Goal: Download file/media

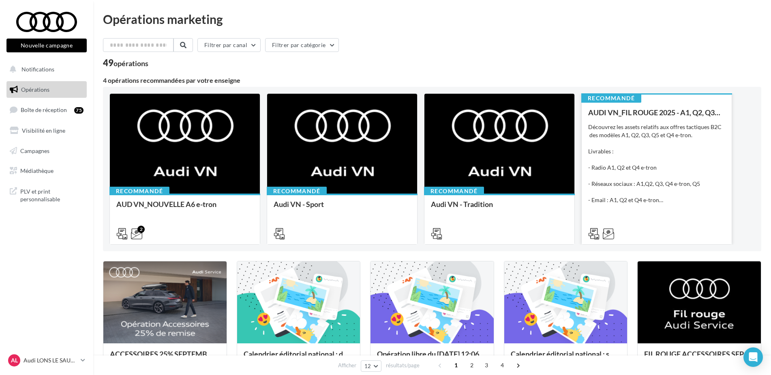
click at [628, 144] on div "Découvrez les assets relatifs aux offres tactiques B2C des modèles A1, Q2, Q3, …" at bounding box center [656, 163] width 137 height 81
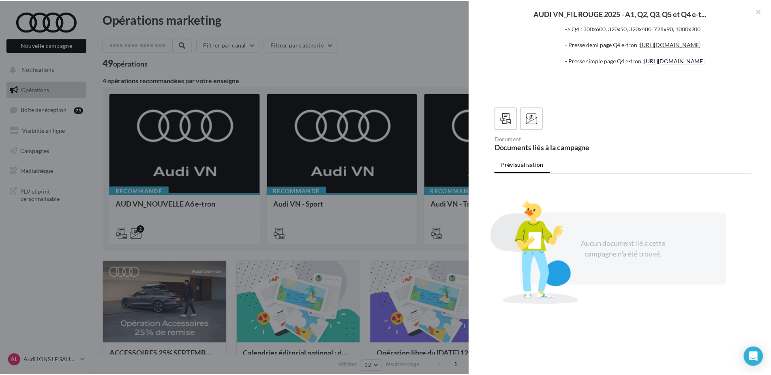
scroll to position [182, 0]
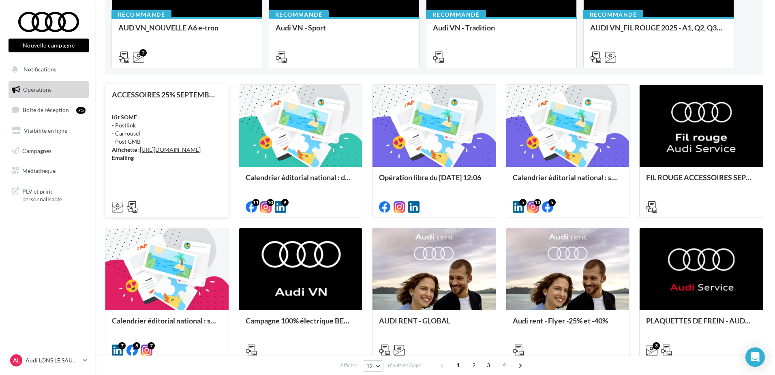
scroll to position [162, 0]
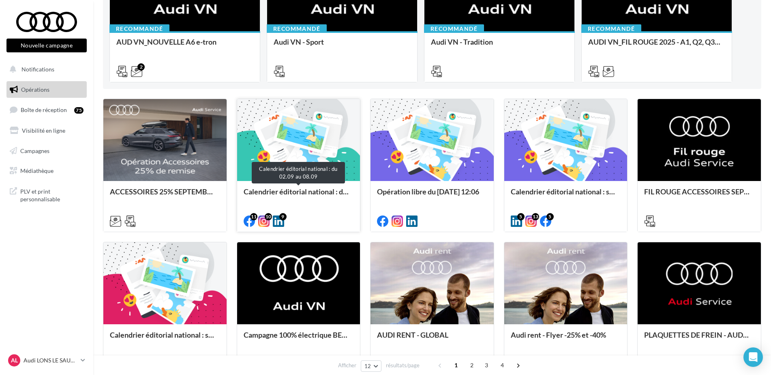
click at [317, 196] on div "Calendrier éditorial national : du 02.09 au 08.09" at bounding box center [299, 195] width 110 height 16
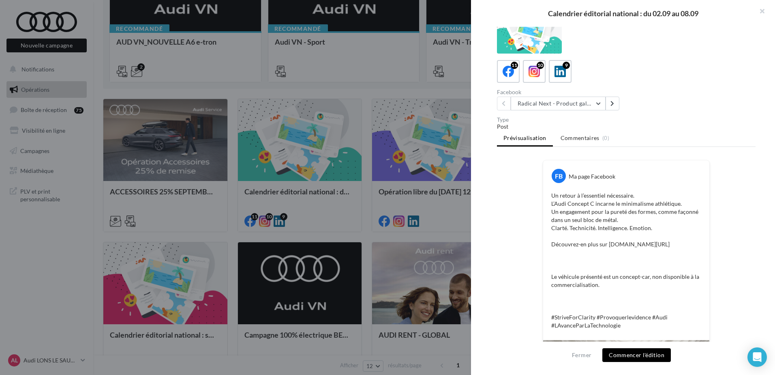
scroll to position [0, 0]
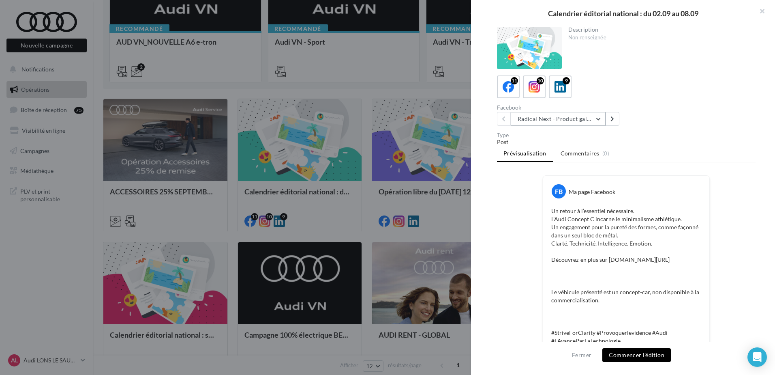
click at [545, 112] on div "Facebook Radical Next - Product gallery Radical Next - Product gallery Radical …" at bounding box center [563, 115] width 133 height 21
click at [547, 116] on button "Radical Next - Product gallery" at bounding box center [558, 119] width 95 height 14
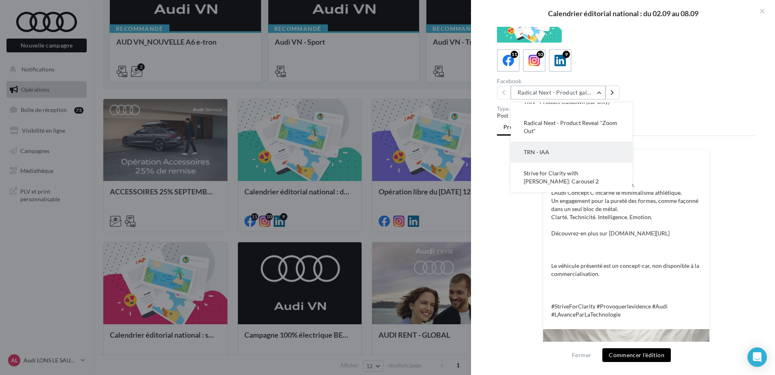
scroll to position [41, 0]
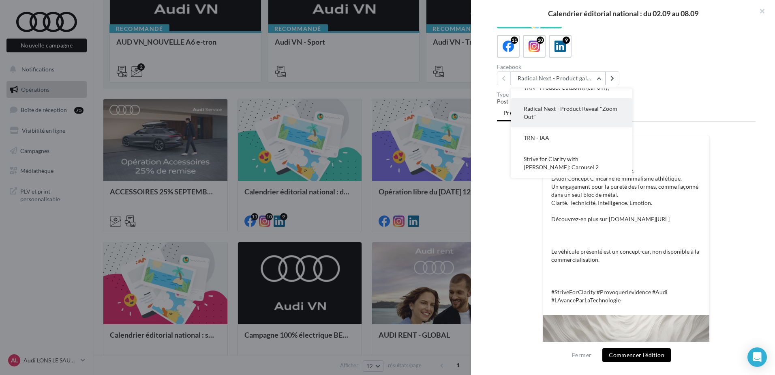
click at [558, 109] on span "Radical Next - Product Reveal "Zoom Out"" at bounding box center [571, 112] width 94 height 15
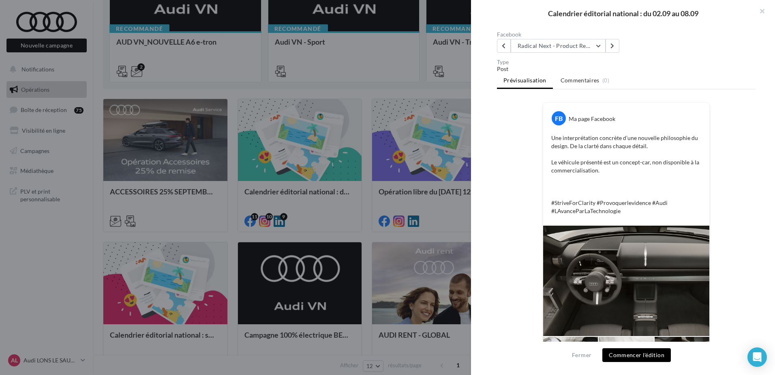
scroll to position [0, 0]
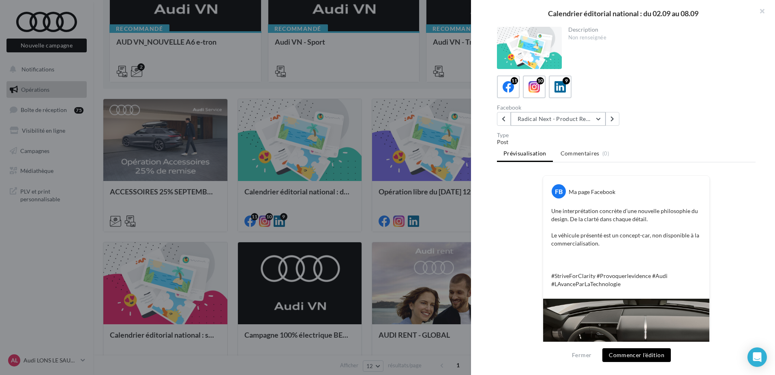
click at [556, 120] on button "Radical Next - Product Reveal "Zoom Out"" at bounding box center [558, 119] width 95 height 14
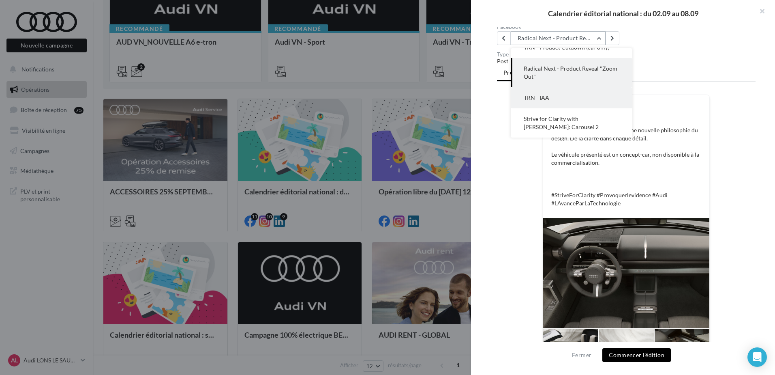
scroll to position [81, 0]
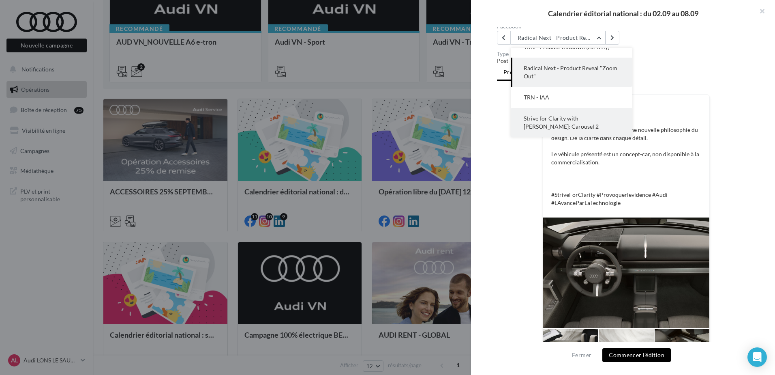
click at [562, 118] on span "Strive for Clarity with Harris Dickinson: Carousel 2" at bounding box center [561, 122] width 75 height 15
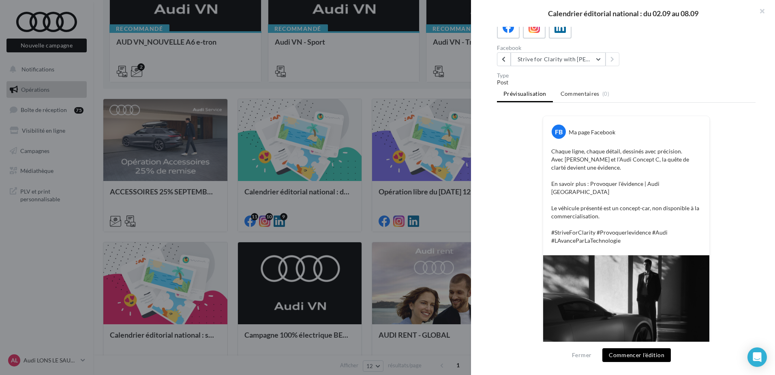
scroll to position [0, 0]
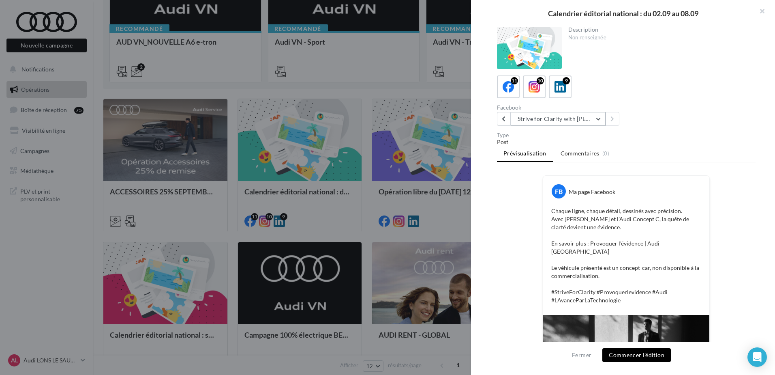
click at [539, 114] on button "Strive for Clarity with Harris Dickinson: Carousel 2" at bounding box center [558, 119] width 95 height 14
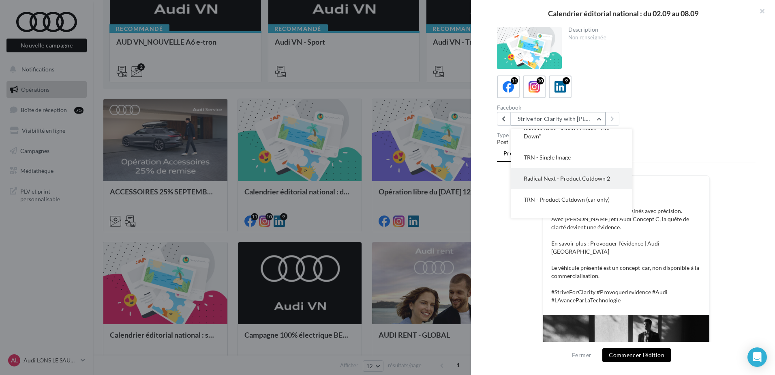
scroll to position [54, 0]
click at [537, 90] on icon at bounding box center [535, 87] width 12 height 12
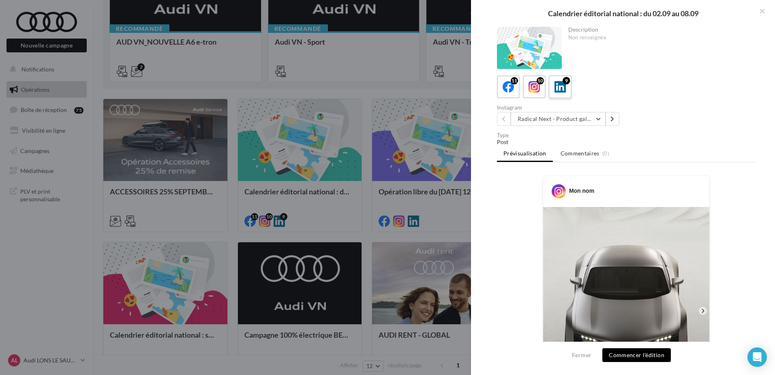
click at [561, 84] on icon at bounding box center [561, 87] width 12 height 12
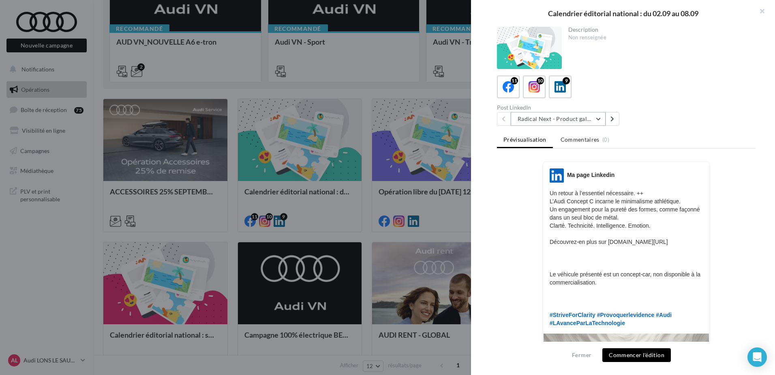
click at [586, 122] on button "Radical Next - Product gallery" at bounding box center [558, 119] width 95 height 14
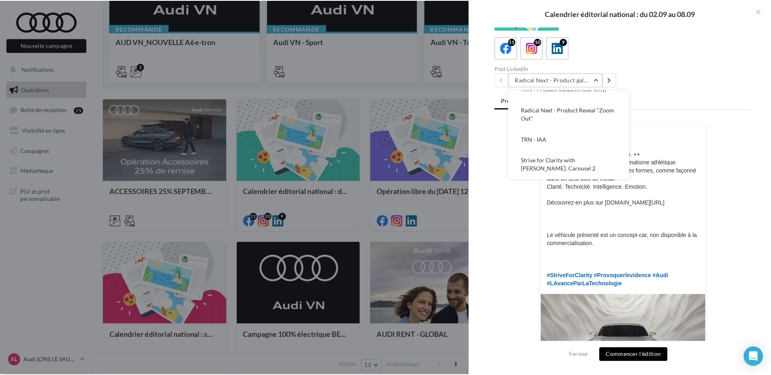
scroll to position [81, 0]
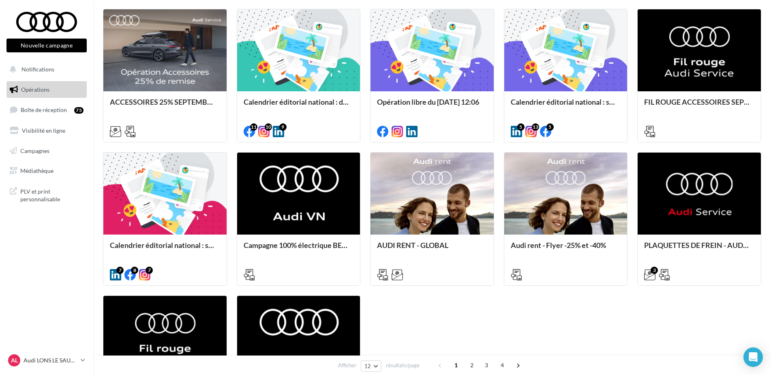
scroll to position [365, 0]
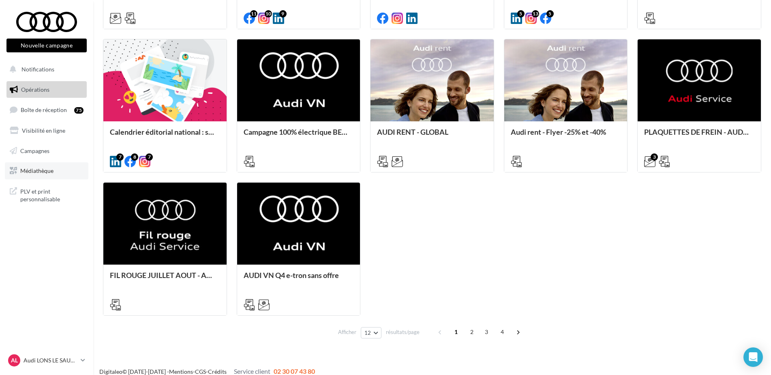
click at [50, 170] on span "Médiathèque" at bounding box center [36, 170] width 33 height 7
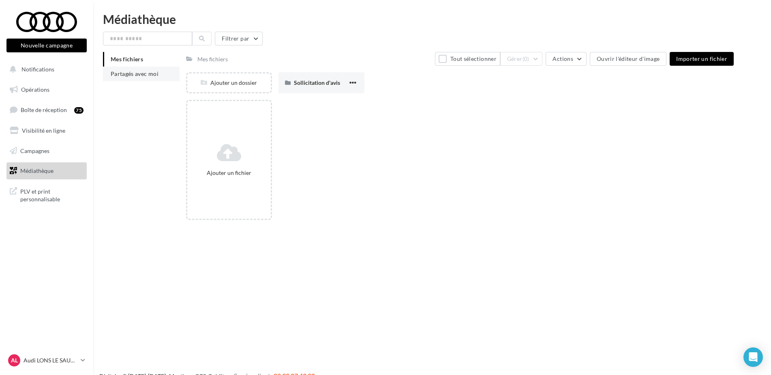
click at [144, 72] on span "Partagés avec moi" at bounding box center [135, 73] width 48 height 7
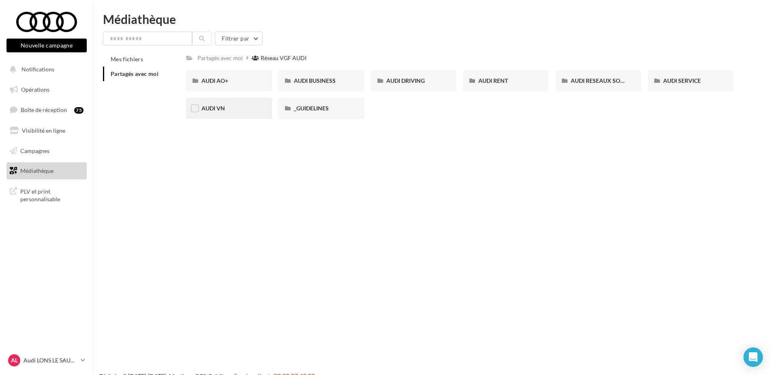
click at [227, 111] on div "AUDI VN" at bounding box center [229, 108] width 55 height 8
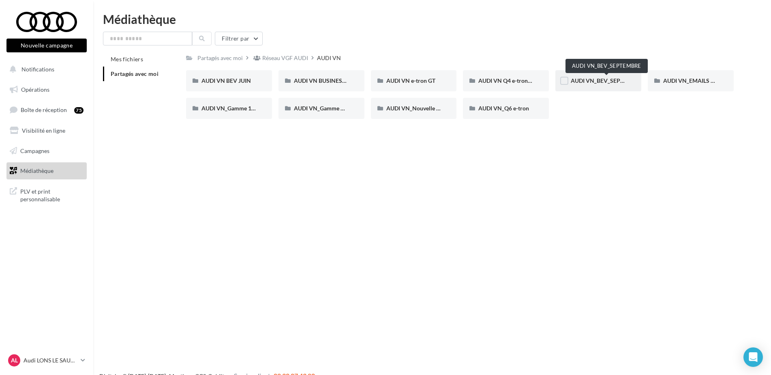
click at [597, 78] on span "AUDI VN_BEV_SEPTEMBRE" at bounding box center [607, 80] width 72 height 7
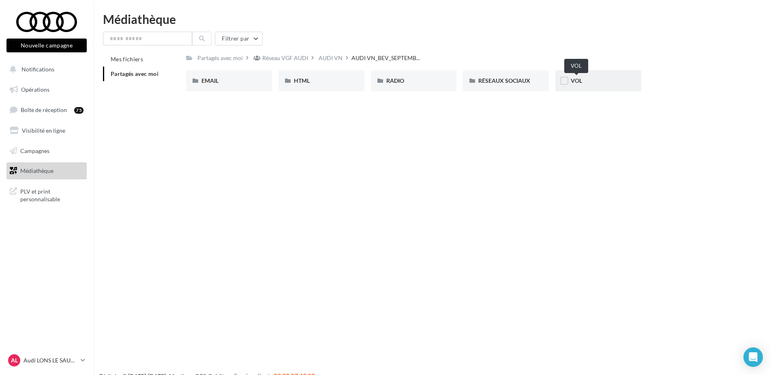
click at [578, 77] on span "VOL" at bounding box center [576, 80] width 11 height 7
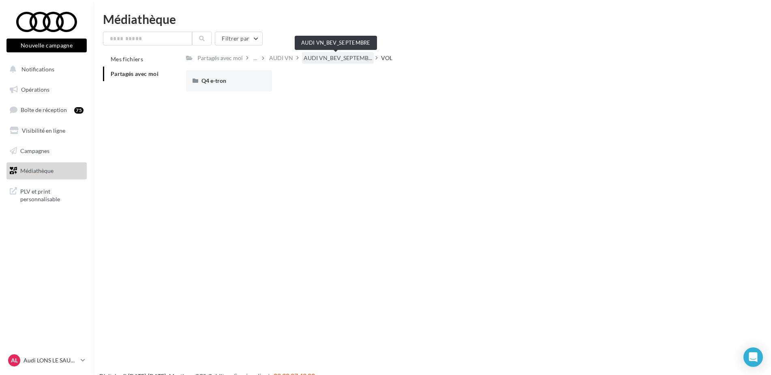
click at [345, 56] on span "AUDI VN_BEV_SEPTEMB..." at bounding box center [338, 58] width 69 height 8
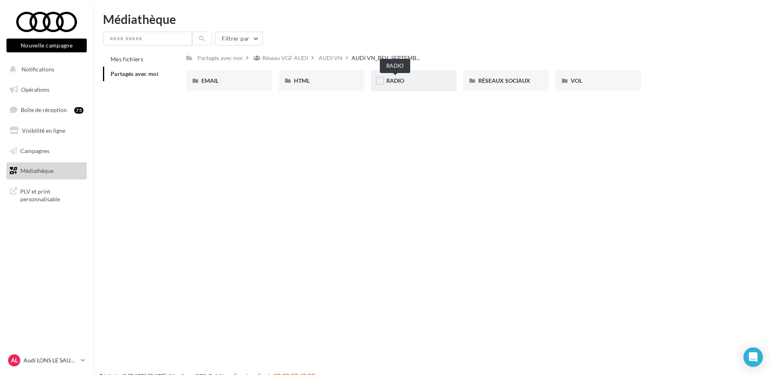
click at [400, 78] on span "RADIO" at bounding box center [395, 80] width 18 height 7
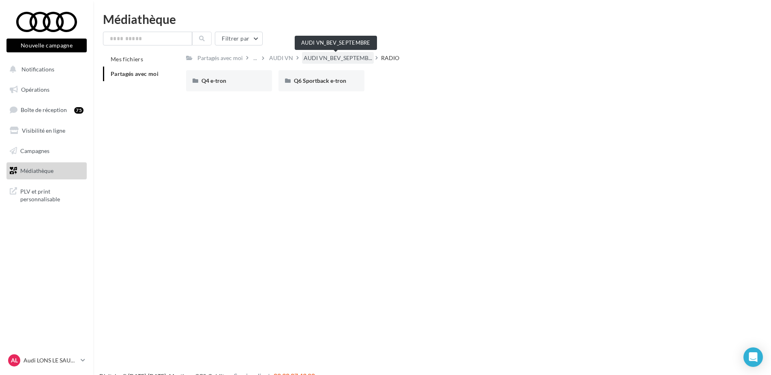
click at [337, 57] on span "AUDI VN_BEV_SEPTEMB..." at bounding box center [338, 58] width 69 height 8
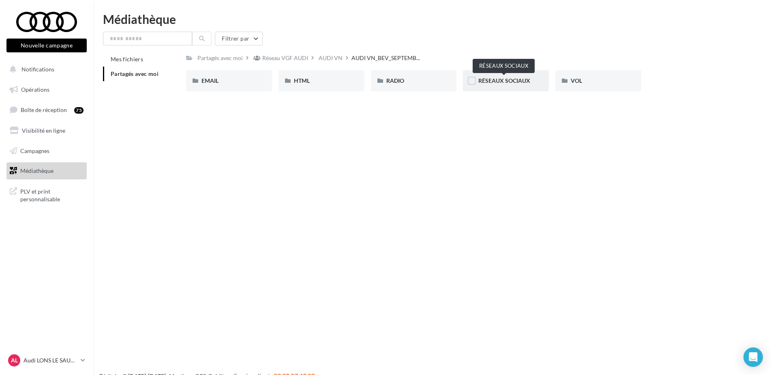
click at [481, 79] on span "RÉSEAUX SOCIAUX" at bounding box center [505, 80] width 52 height 7
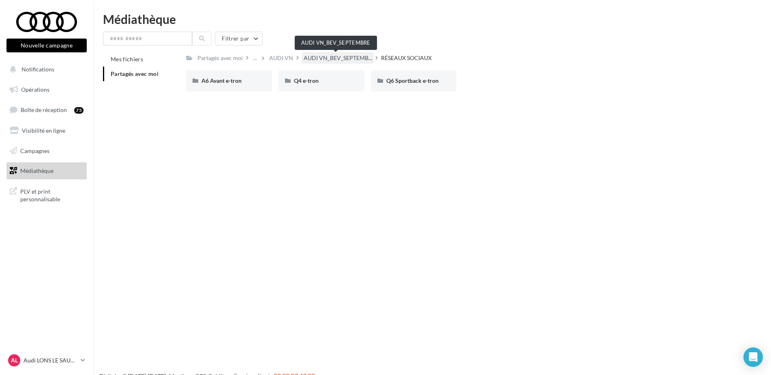
click at [344, 60] on span "AUDI VN_BEV_SEPTEMB..." at bounding box center [338, 58] width 69 height 8
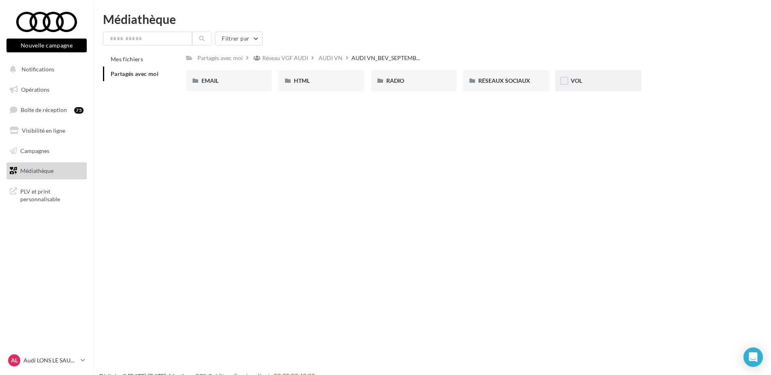
click at [607, 81] on div "VOL" at bounding box center [598, 81] width 55 height 8
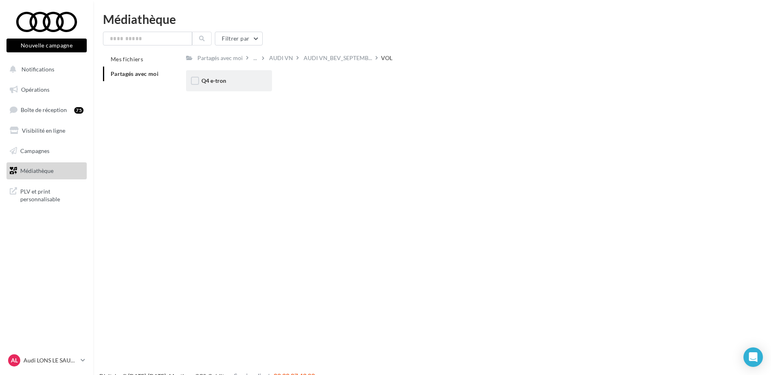
click at [234, 82] on div "Q4 e-tron" at bounding box center [229, 81] width 55 height 8
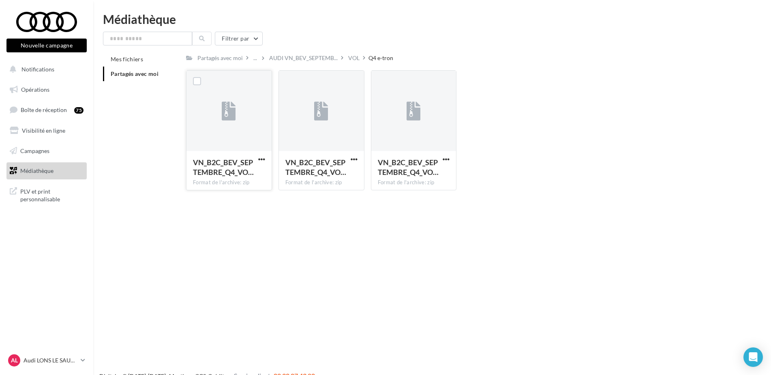
click at [257, 161] on button "button" at bounding box center [262, 160] width 10 height 8
click at [234, 177] on button "Télécharger" at bounding box center [226, 175] width 81 height 21
click at [318, 56] on span "AUDI VN_BEV_SEPTEMB..." at bounding box center [303, 58] width 69 height 8
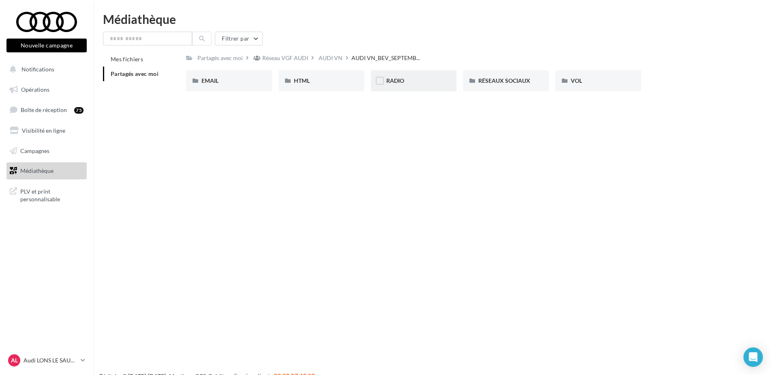
click at [423, 85] on div "RADIO" at bounding box center [414, 80] width 86 height 21
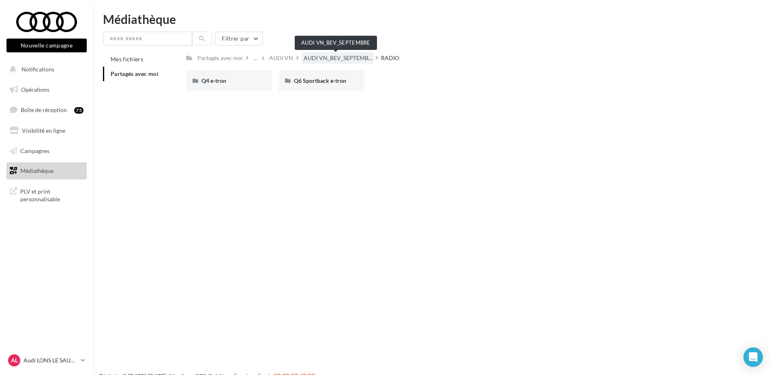
click at [352, 59] on span "AUDI VN_BEV_SEPTEMB..." at bounding box center [338, 58] width 69 height 8
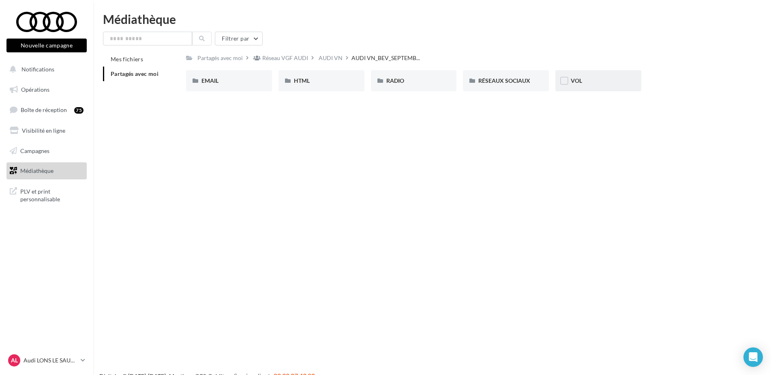
click at [593, 75] on div "VOL" at bounding box center [599, 80] width 86 height 21
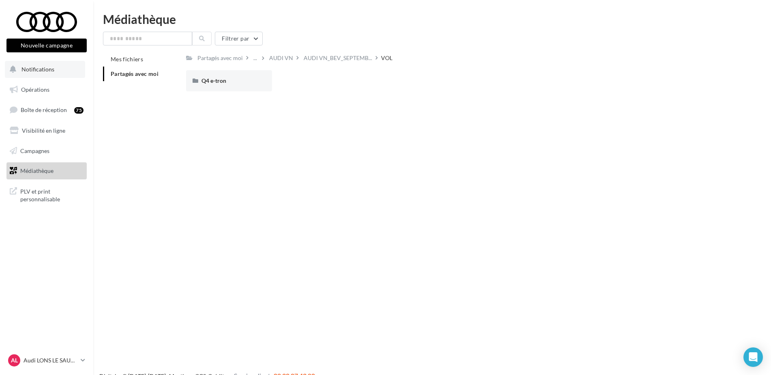
drag, startPoint x: 45, startPoint y: 70, endPoint x: 45, endPoint y: 75, distance: 5.7
click at [45, 69] on span "Notifications" at bounding box center [37, 69] width 33 height 7
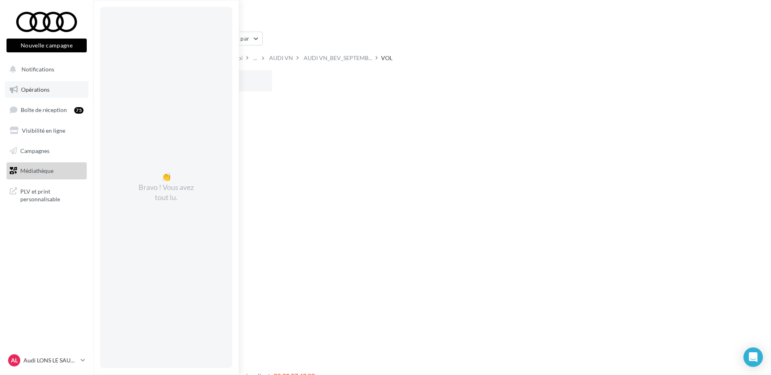
click at [44, 91] on span "Opérations" at bounding box center [35, 89] width 28 height 7
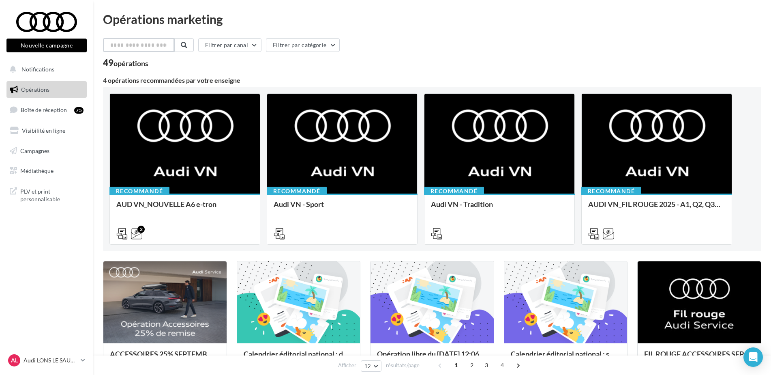
click at [149, 50] on input "text" at bounding box center [138, 45] width 71 height 14
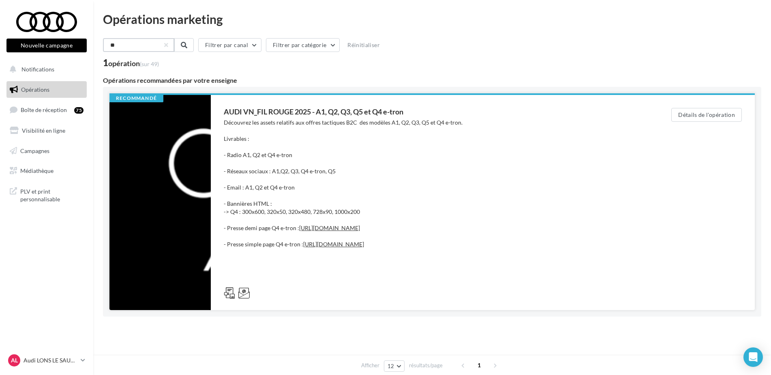
type input "**"
click at [376, 112] on div "AUDI VN_FIL ROUGE 2025 - A1, Q2, Q3, Q5 et Q4 e-tron" at bounding box center [431, 111] width 415 height 7
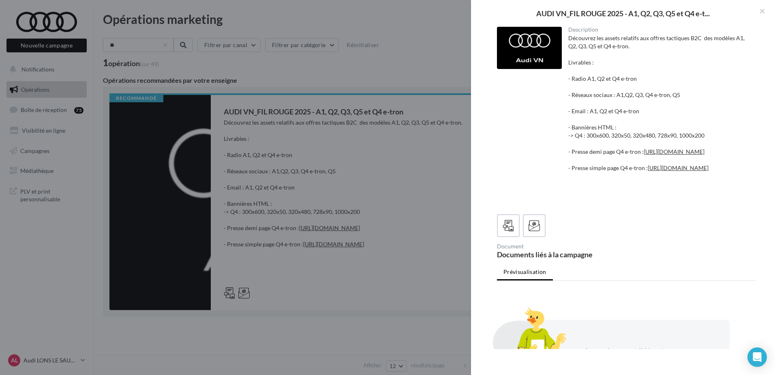
click at [620, 78] on div "Découvrez les assets relatifs aux offres tactiques B2C des modèles A1, Q2, Q3, …" at bounding box center [659, 119] width 181 height 170
click at [697, 95] on div "Découvrez les assets relatifs aux offres tactiques B2C des modèles A1, Q2, Q3, …" at bounding box center [659, 119] width 181 height 170
click at [605, 110] on div "Découvrez les assets relatifs aux offres tactiques B2C des modèles A1, Q2, Q3, …" at bounding box center [659, 119] width 181 height 170
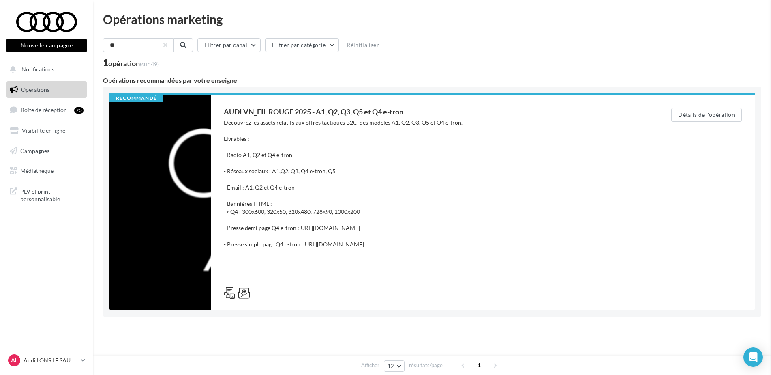
click at [103, 358] on div "AUDI VN_FIL ROUGE 2025 - A1, Q2, Q3, Q5 et Q4 e-t... Description Découvrez les …" at bounding box center [432, 358] width 659 height 0
click at [46, 168] on span "Médiathèque" at bounding box center [36, 170] width 33 height 7
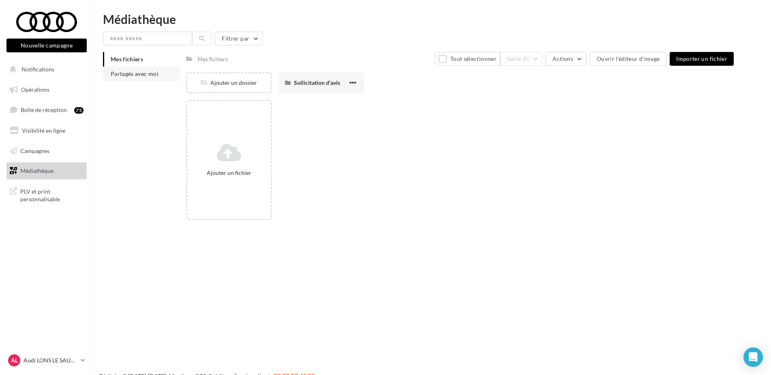
click at [138, 71] on span "Partagés avec moi" at bounding box center [135, 73] width 48 height 7
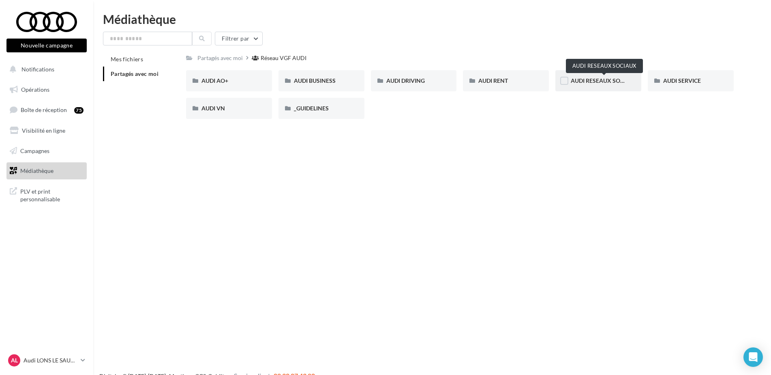
click at [602, 79] on span "AUDI RESEAUX SOCIAUX" at bounding box center [604, 80] width 67 height 7
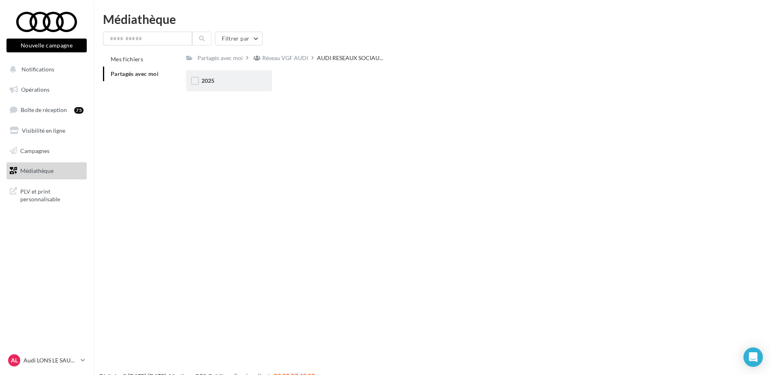
click at [256, 80] on div "2025" at bounding box center [229, 81] width 55 height 8
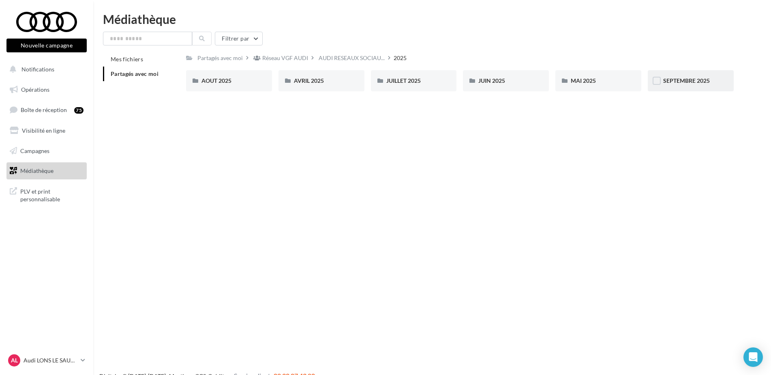
click at [685, 84] on div "SEPTEMBRE 2025" at bounding box center [690, 81] width 55 height 8
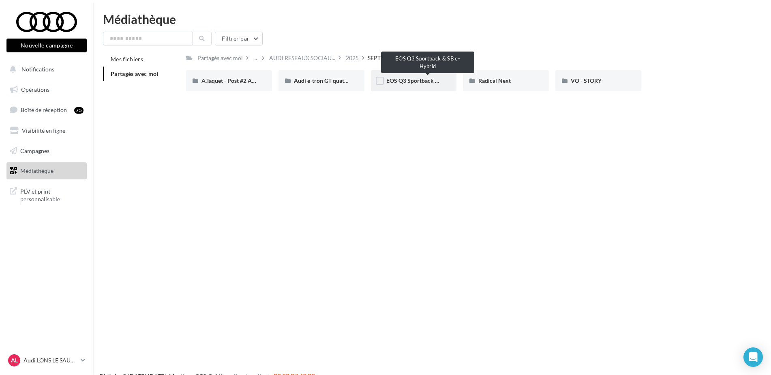
click at [412, 81] on span "EOS Q3 Sportback & SB e-Hybrid" at bounding box center [428, 80] width 85 height 7
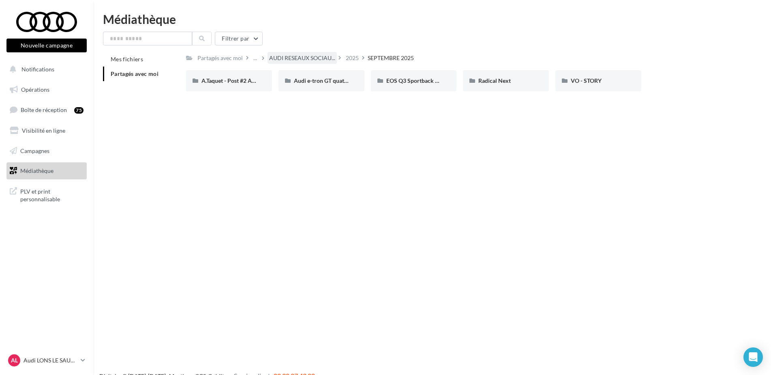
click at [311, 53] on div "AUDI RESEAUX SOCIAU..." at bounding box center [302, 58] width 69 height 12
click at [315, 59] on span "AUDI RESEAUX SOCIAU..." at bounding box center [302, 58] width 66 height 8
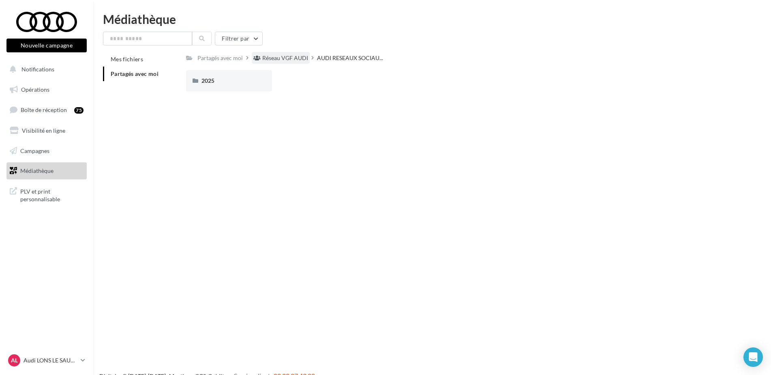
click at [293, 55] on div "Réseau VGF AUDI" at bounding box center [285, 58] width 46 height 8
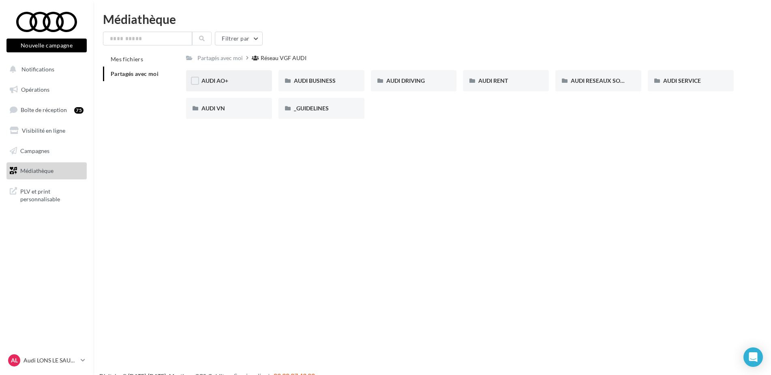
click at [224, 73] on div "AUDI AO+" at bounding box center [229, 80] width 86 height 21
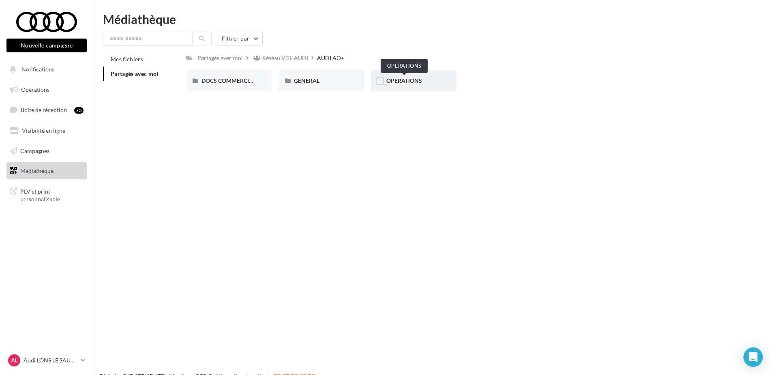
click at [412, 78] on span "OPERATIONS" at bounding box center [404, 80] width 36 height 7
click at [333, 57] on div "AUDI AO+" at bounding box center [332, 58] width 27 height 8
click at [290, 56] on div "Réseau VGF AUDI" at bounding box center [285, 58] width 46 height 8
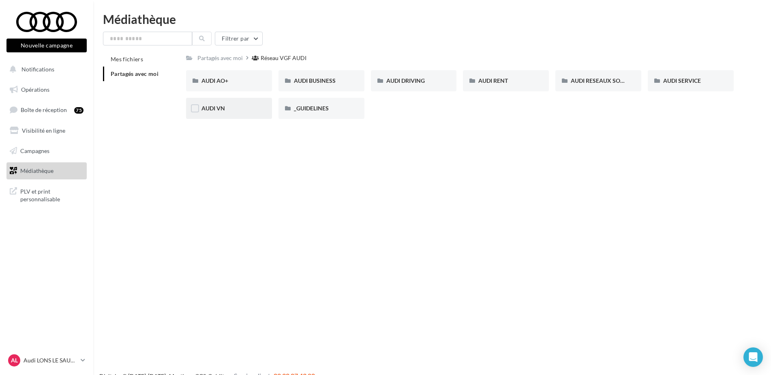
click at [239, 105] on div "AUDI VN" at bounding box center [229, 108] width 55 height 8
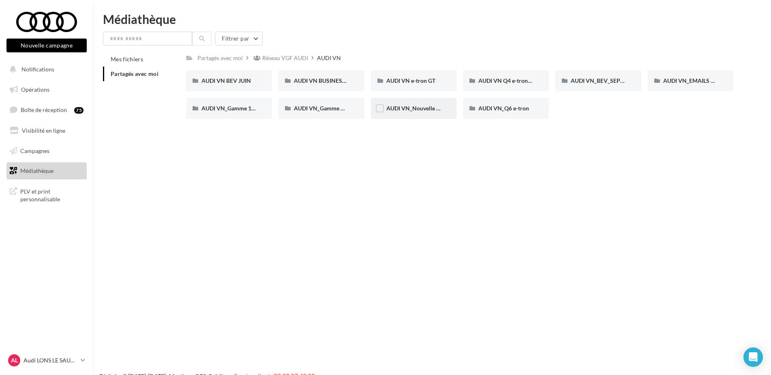
click at [443, 110] on div "AUDI VN_Nouvelle A6 e-tron" at bounding box center [414, 108] width 86 height 21
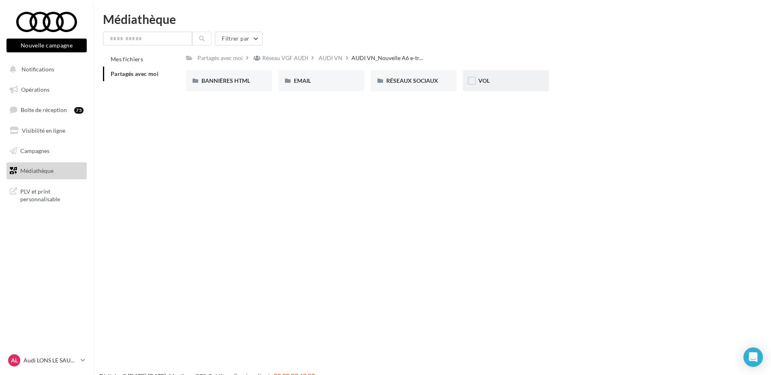
click at [487, 84] on div "VOL" at bounding box center [506, 81] width 55 height 8
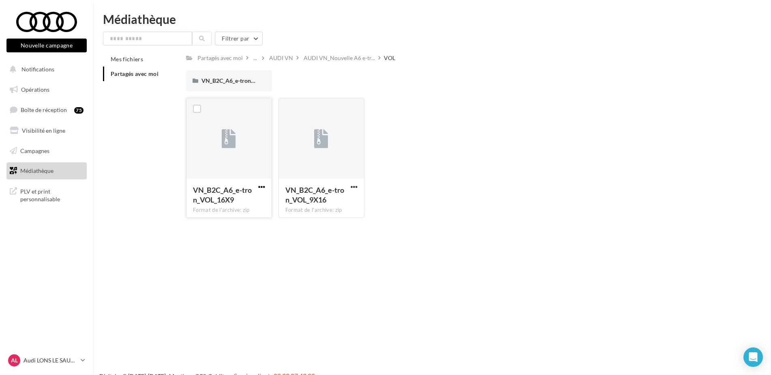
click at [262, 187] on span "button" at bounding box center [261, 186] width 7 height 7
click at [228, 208] on button "Télécharger" at bounding box center [226, 202] width 81 height 21
click at [59, 169] on link "Médiathèque" at bounding box center [47, 170] width 84 height 17
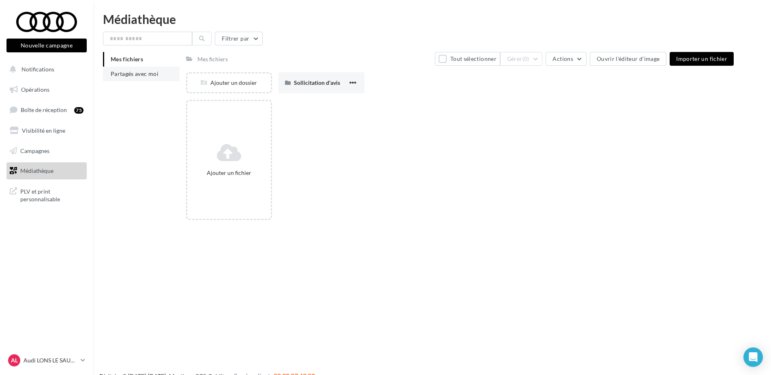
click at [133, 76] on span "Partagés avec moi" at bounding box center [135, 73] width 48 height 7
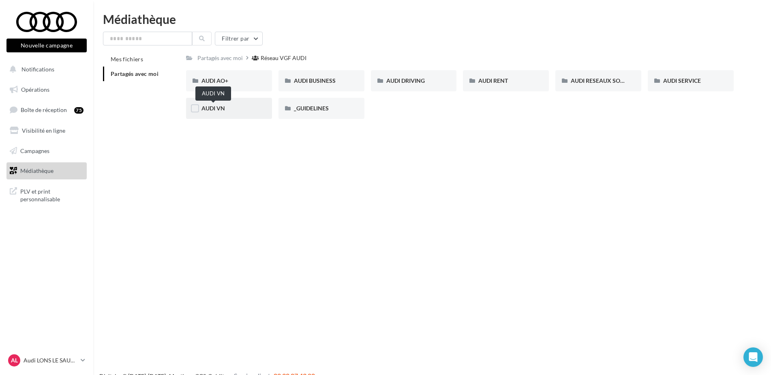
click at [218, 109] on span "AUDI VN" at bounding box center [214, 108] width 24 height 7
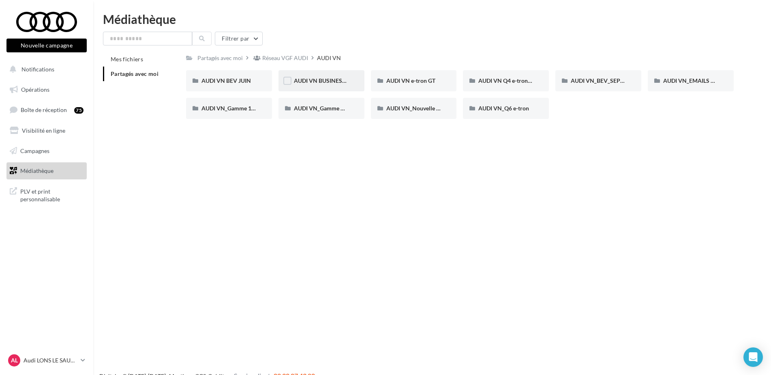
click at [326, 89] on div "AUDI VN BUSINESS JUIN VN JPO" at bounding box center [322, 80] width 86 height 21
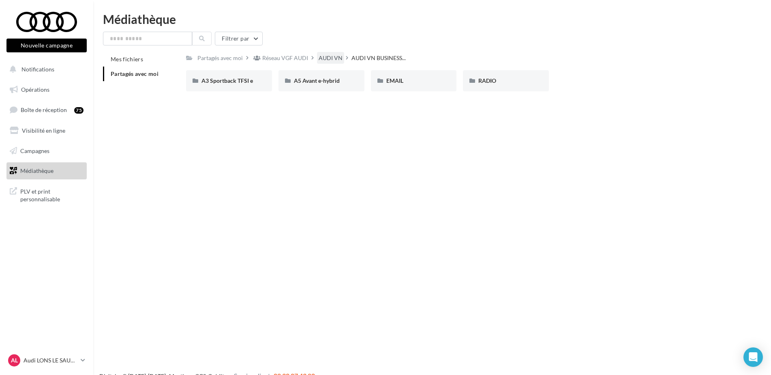
click at [322, 56] on div "AUDI VN" at bounding box center [331, 58] width 24 height 8
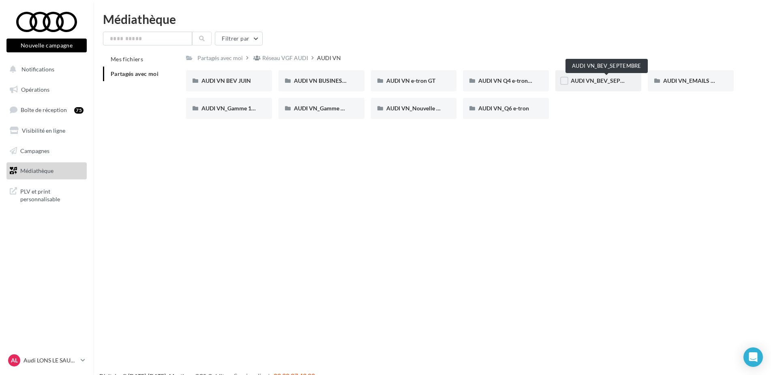
click at [610, 80] on span "AUDI VN_BEV_SEPTEMBRE" at bounding box center [607, 80] width 72 height 7
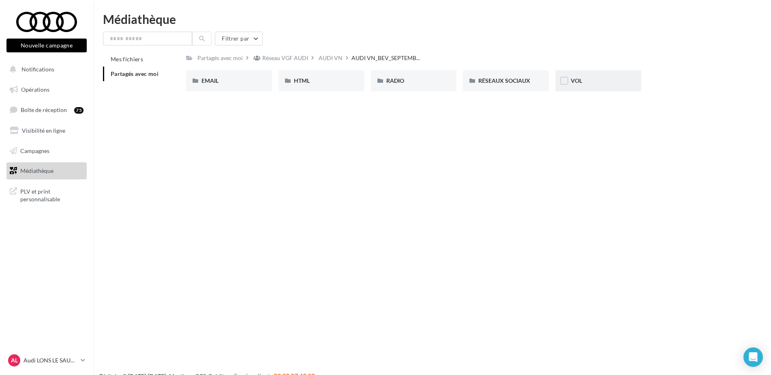
click at [608, 78] on div "VOL" at bounding box center [598, 81] width 55 height 8
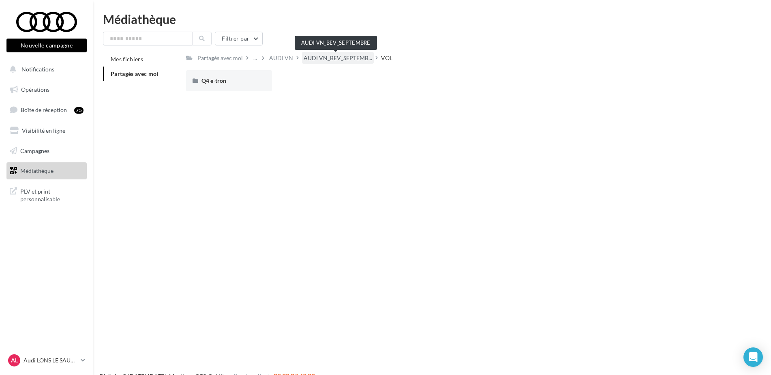
click at [349, 57] on span "AUDI VN_BEV_SEPTEMB..." at bounding box center [338, 58] width 69 height 8
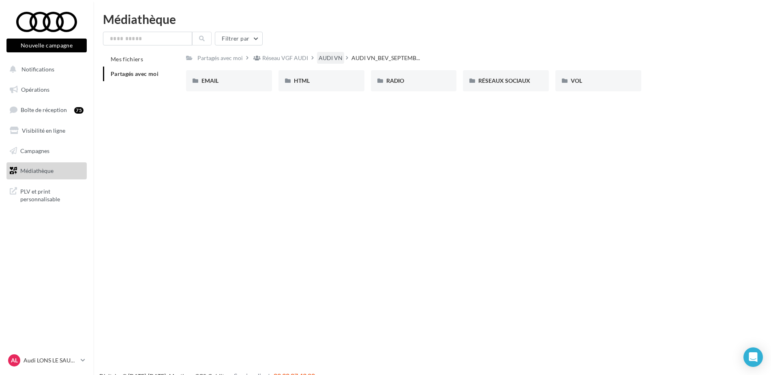
click at [322, 56] on div "AUDI VN" at bounding box center [331, 58] width 24 height 8
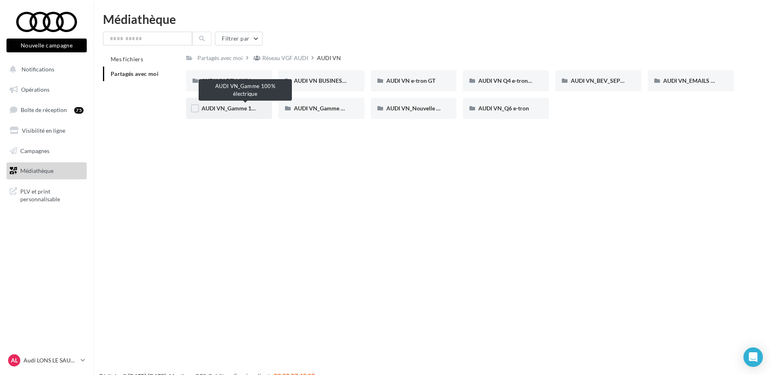
click at [238, 111] on span "AUDI VN_Gamme 100% électrique" at bounding box center [246, 108] width 88 height 7
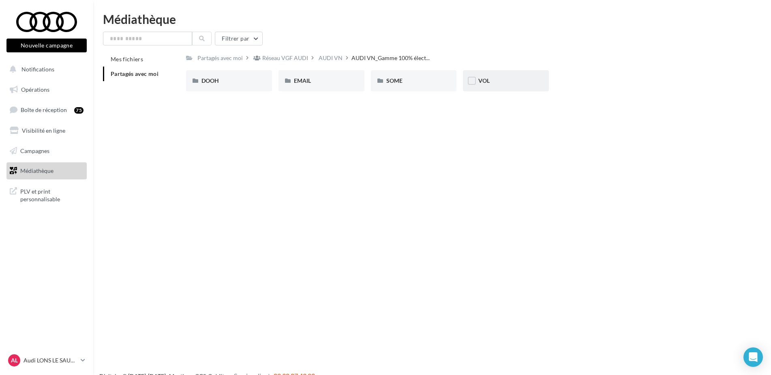
click at [497, 82] on div "VOL" at bounding box center [506, 81] width 55 height 8
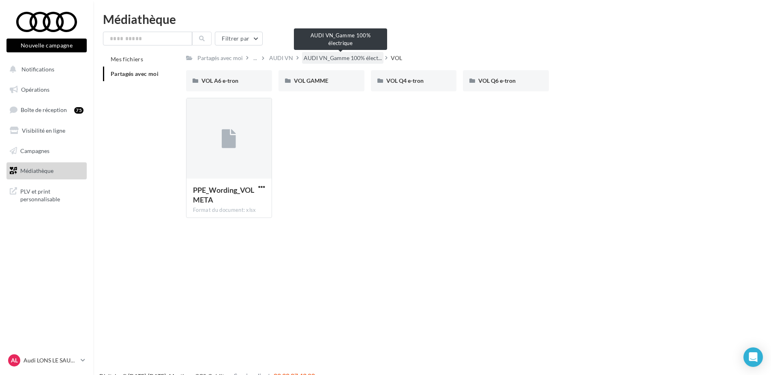
click at [369, 57] on span "AUDI VN_Gamme 100% élect..." at bounding box center [343, 58] width 78 height 8
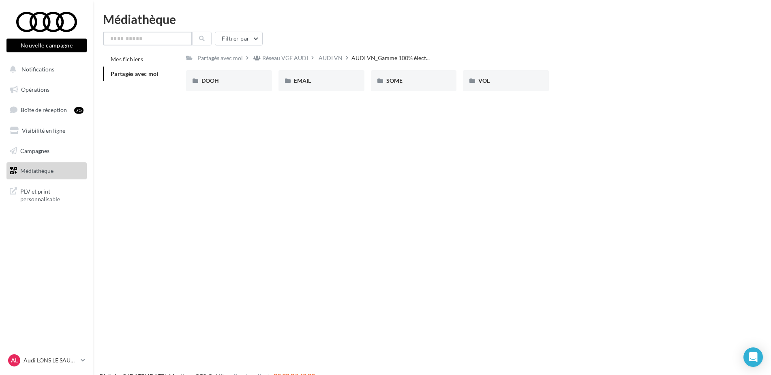
click at [182, 41] on input "text" at bounding box center [147, 39] width 89 height 14
click at [205, 38] on button at bounding box center [201, 39] width 19 height 14
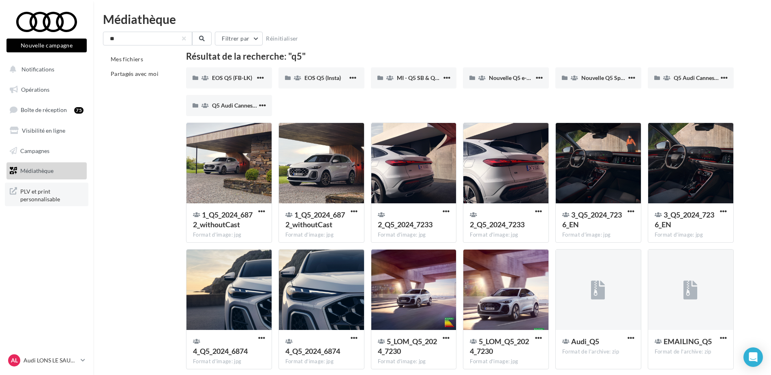
click at [46, 193] on span "PLV et print personnalisable" at bounding box center [51, 194] width 63 height 17
click at [131, 76] on span "Partagés avec moi" at bounding box center [135, 73] width 48 height 7
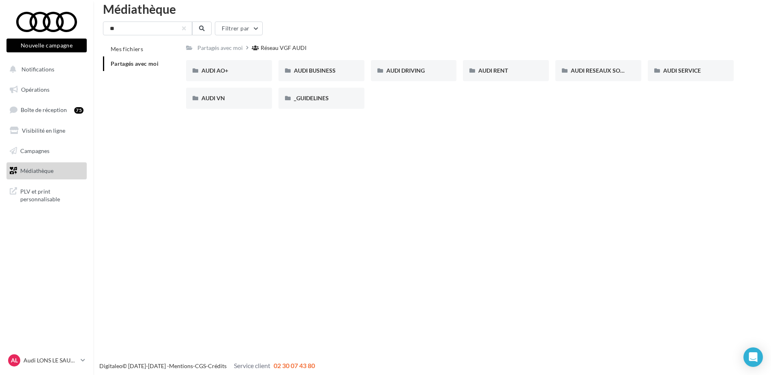
scroll to position [13, 0]
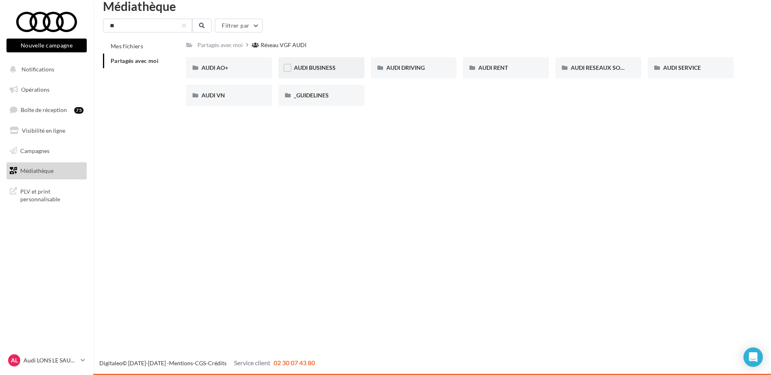
click at [340, 70] on div "AUDI BUSINESS" at bounding box center [321, 68] width 55 height 8
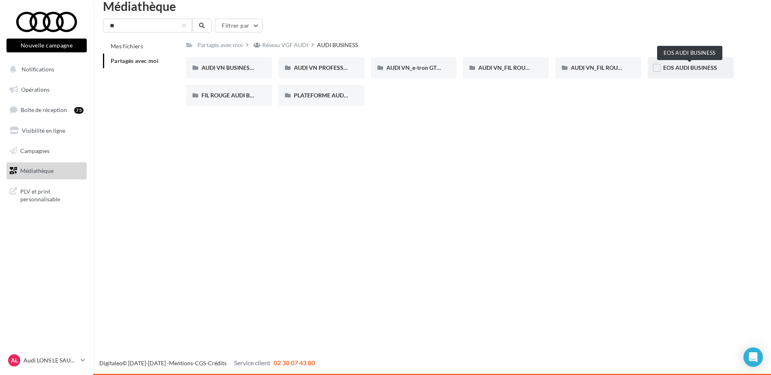
click at [695, 71] on span "EOS AUDI BUSINESS" at bounding box center [690, 67] width 54 height 7
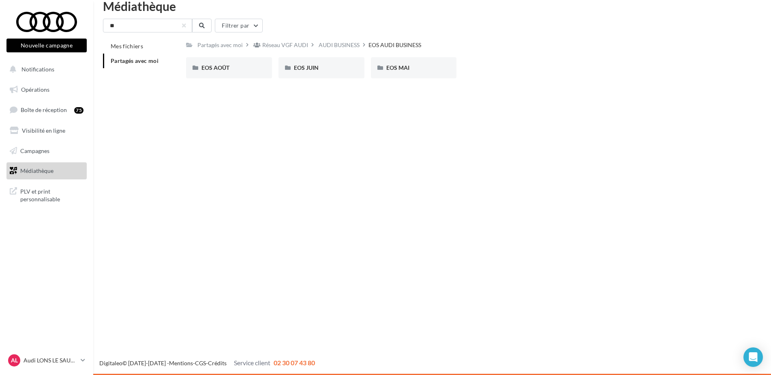
drag, startPoint x: 302, startPoint y: 46, endPoint x: 327, endPoint y: 41, distance: 26.1
click at [302, 45] on div "Réseau VGF AUDI" at bounding box center [285, 45] width 46 height 8
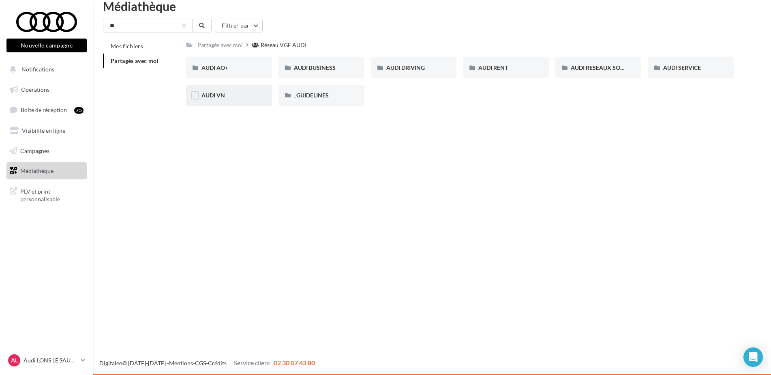
click at [234, 97] on div "AUDI VN" at bounding box center [229, 95] width 55 height 8
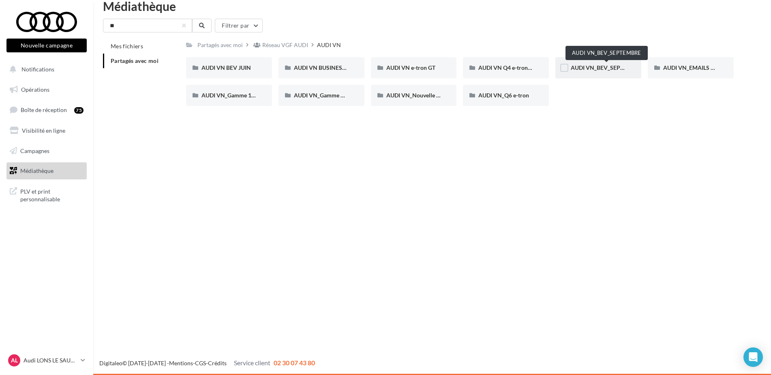
click at [617, 67] on span "AUDI VN_BEV_SEPTEMBRE" at bounding box center [607, 67] width 72 height 7
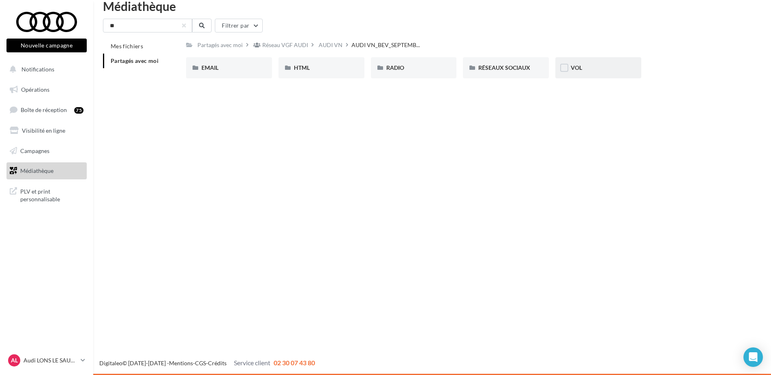
click at [592, 60] on div "VOL" at bounding box center [599, 67] width 86 height 21
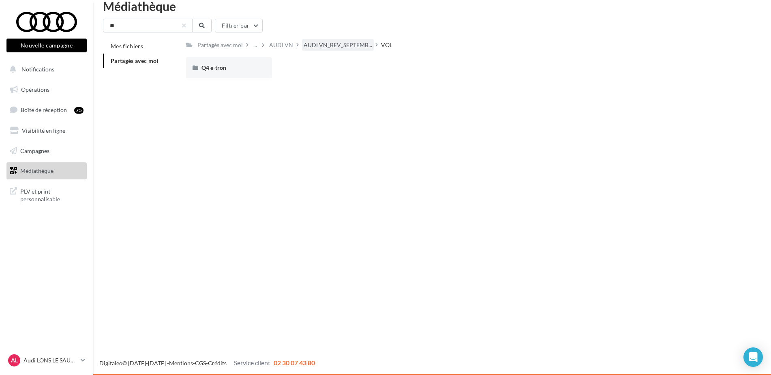
click at [348, 50] on div "AUDI VN_BEV_SEPTEMB..." at bounding box center [338, 45] width 72 height 12
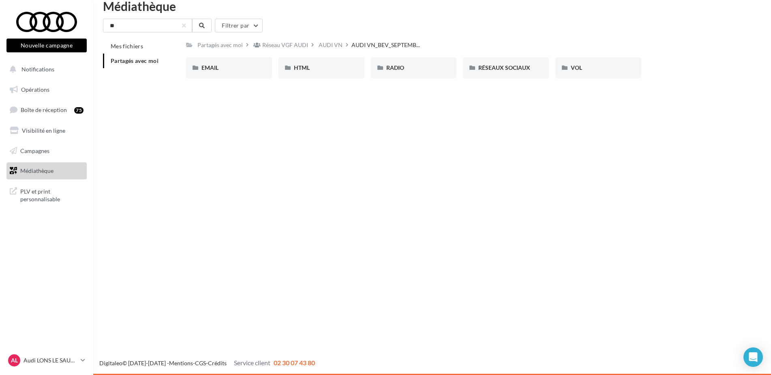
click at [313, 40] on div "Réseau VGF AUDI" at bounding box center [284, 45] width 65 height 12
click at [320, 43] on div "AUDI VN" at bounding box center [331, 45] width 24 height 8
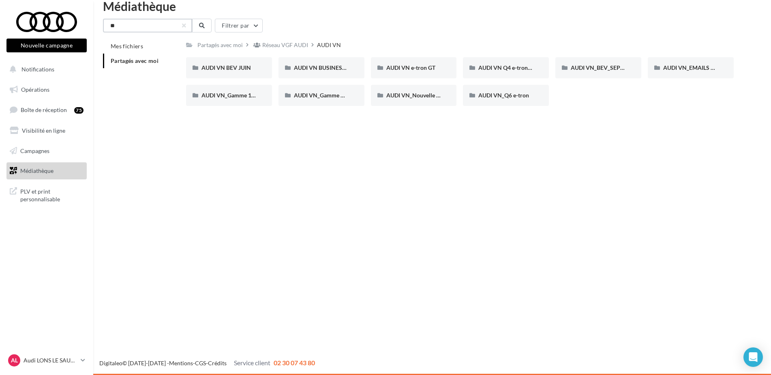
click at [145, 20] on input "**" at bounding box center [147, 26] width 89 height 14
type input "**"
click at [40, 62] on button "Notifications" at bounding box center [45, 69] width 80 height 17
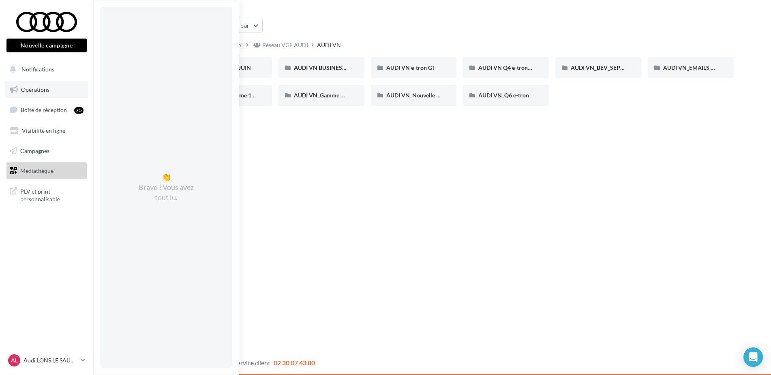
click at [26, 86] on span "Opérations" at bounding box center [35, 89] width 28 height 7
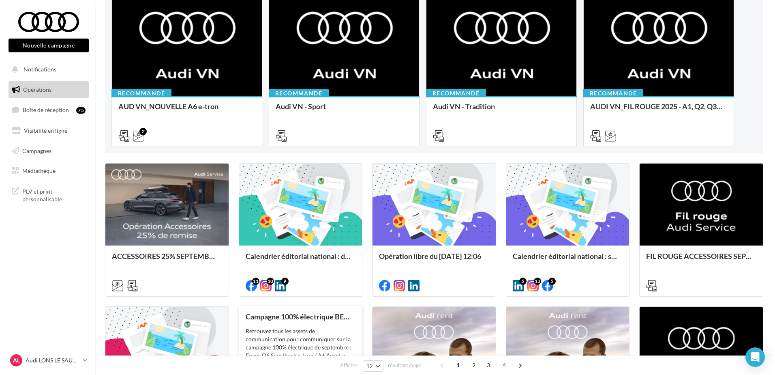
scroll to position [203, 0]
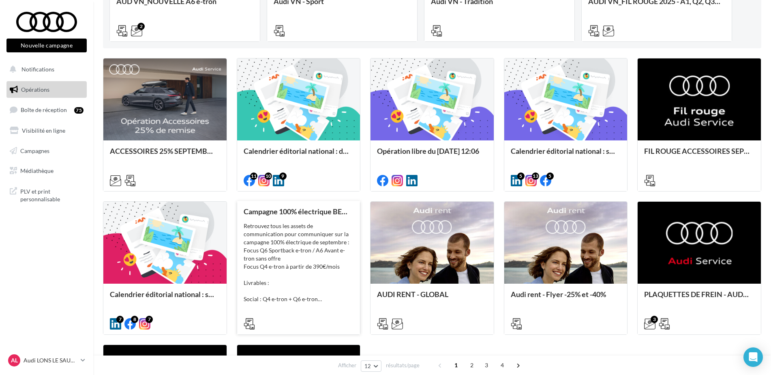
click at [318, 207] on div "Campagne 100% électrique [PERSON_NAME] Septembre Retrouvez tous les assets de c…" at bounding box center [298, 267] width 123 height 133
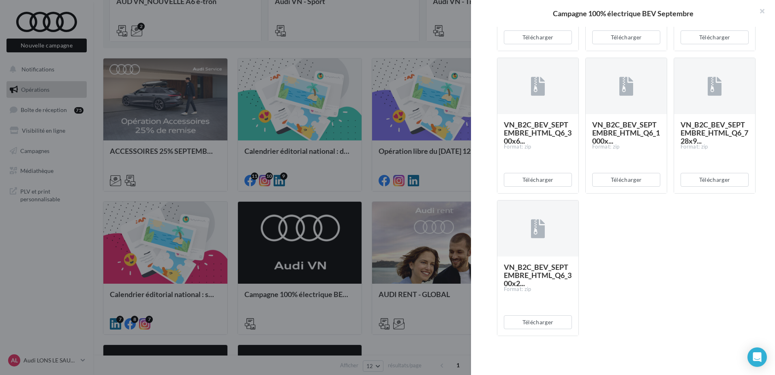
scroll to position [1493, 0]
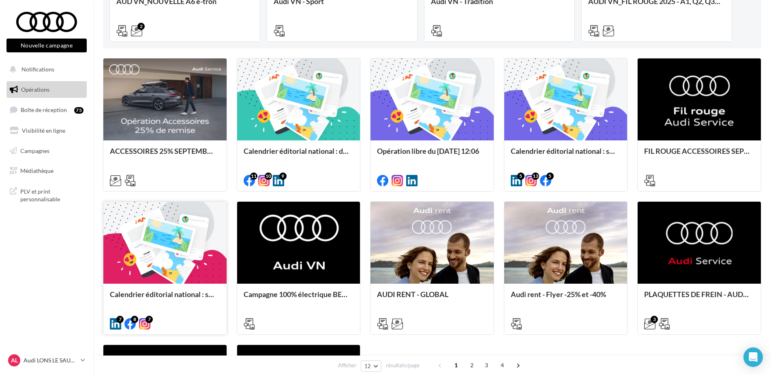
click at [185, 257] on div at bounding box center [164, 243] width 123 height 83
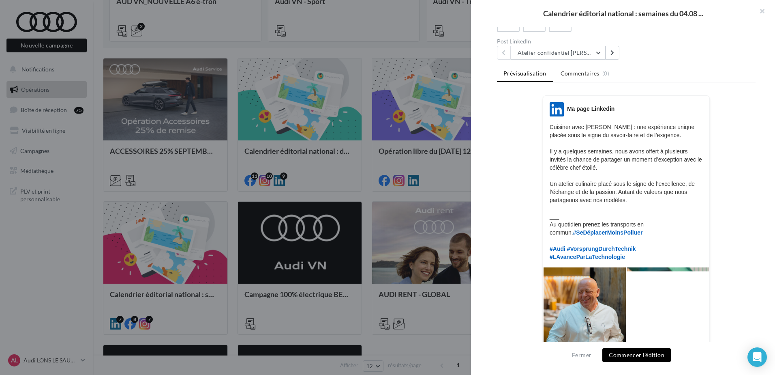
scroll to position [62, 0]
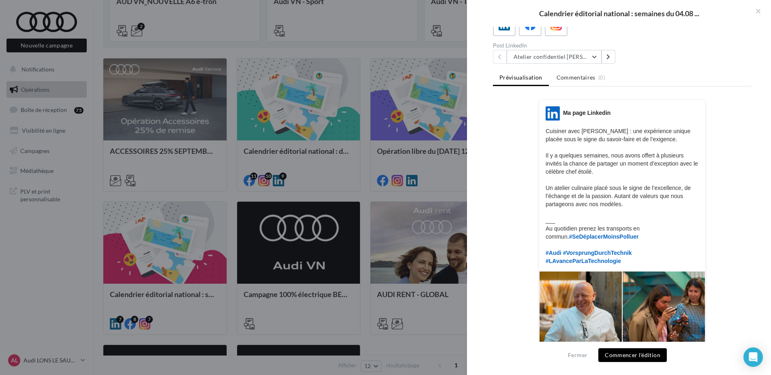
click at [367, 207] on div at bounding box center [385, 187] width 771 height 375
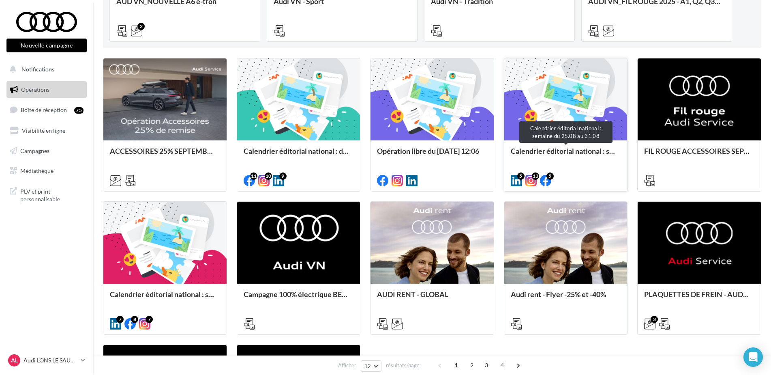
click at [543, 152] on div "Calendrier éditorial national : semaine du 25.08 au 31.08" at bounding box center [566, 155] width 110 height 16
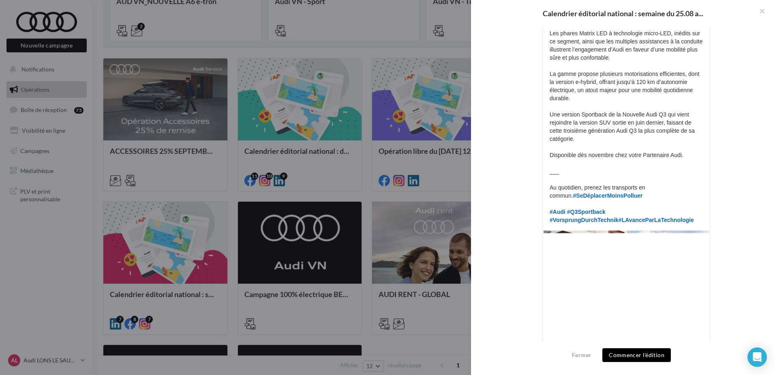
scroll to position [273, 0]
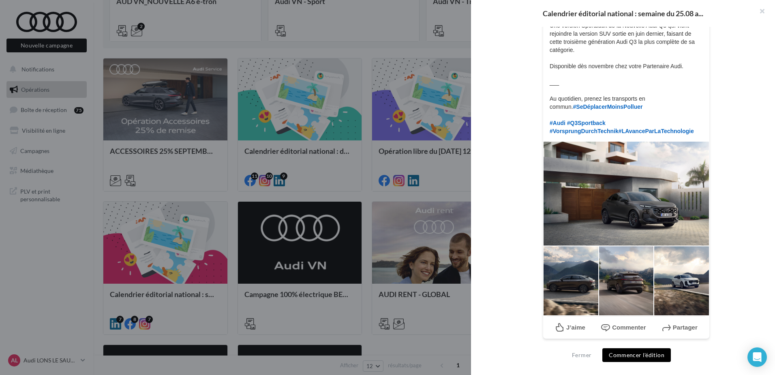
click at [661, 101] on p "Audi dévoile la Nouvelle Audi Q3 Sportback : une nouvelle référence sur le segm…" at bounding box center [626, 25] width 153 height 219
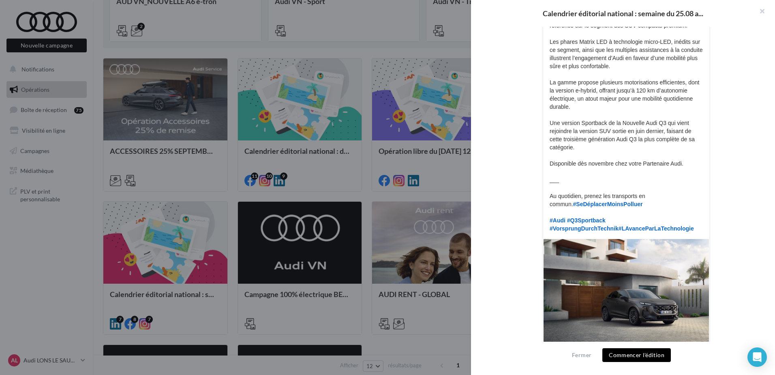
scroll to position [30, 0]
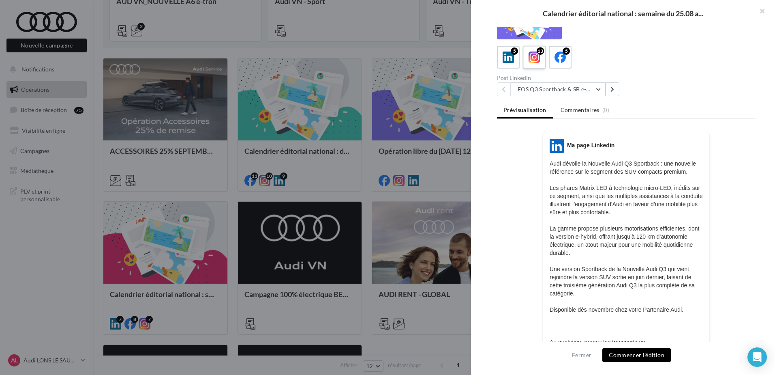
click at [533, 53] on icon at bounding box center [535, 57] width 12 height 12
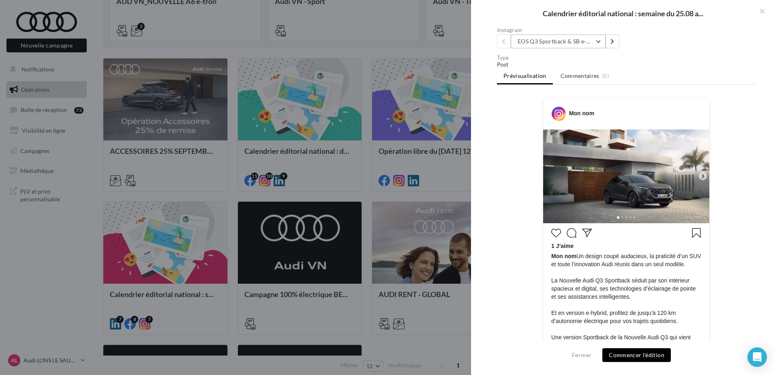
scroll to position [0, 0]
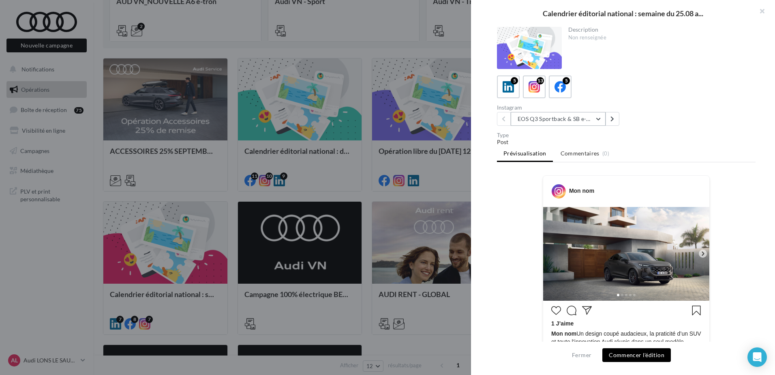
click at [582, 119] on button "EOS Q3 Sportback & SB e-Hybrid" at bounding box center [558, 119] width 95 height 14
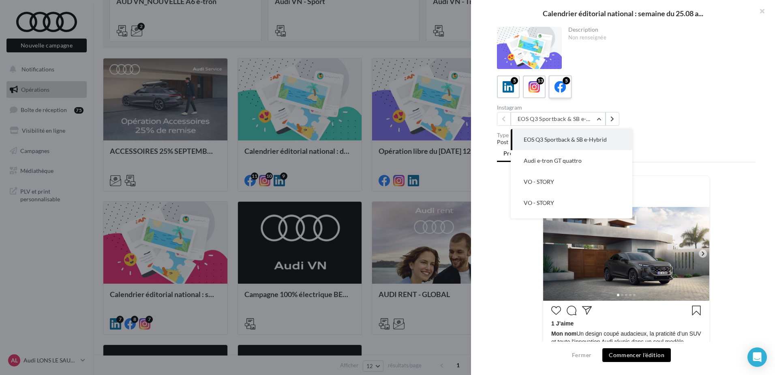
click at [562, 82] on icon at bounding box center [561, 87] width 12 height 12
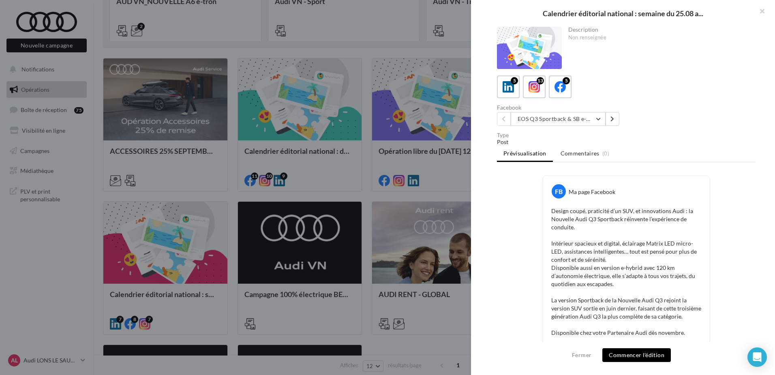
click at [735, 125] on div "Facebook EOS Q3 Sportback & SB e-Hybrid EOS Q3 Sportback & SB e-Hybrid Audi e-t…" at bounding box center [629, 115] width 265 height 21
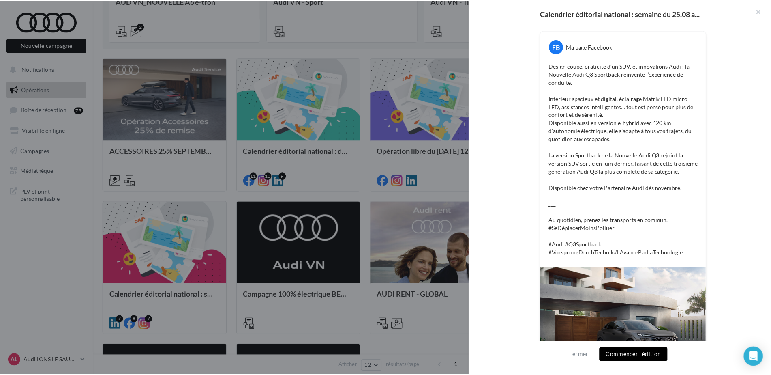
scroll to position [78, 0]
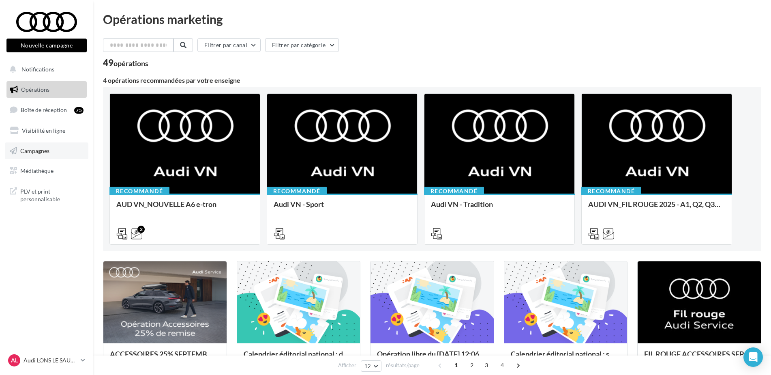
click at [42, 152] on span "Campagnes" at bounding box center [34, 150] width 29 height 7
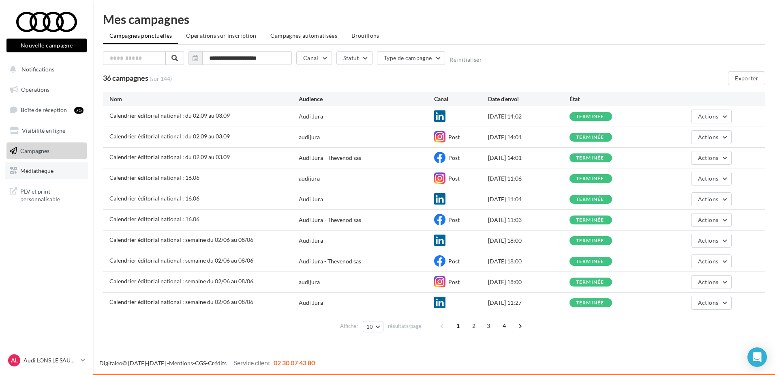
click at [58, 171] on link "Médiathèque" at bounding box center [47, 170] width 84 height 17
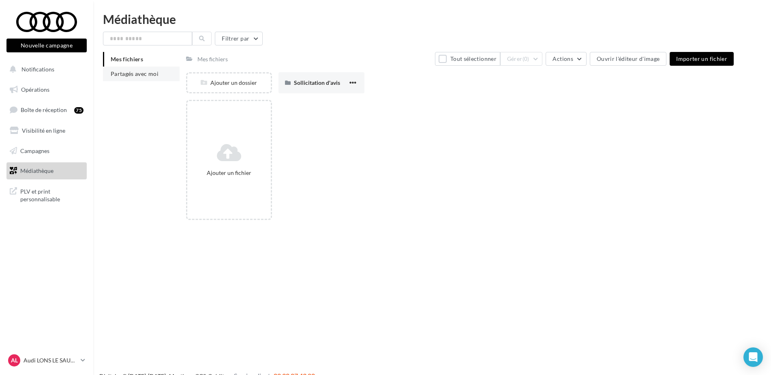
click at [148, 73] on span "Partagés avec moi" at bounding box center [135, 73] width 48 height 7
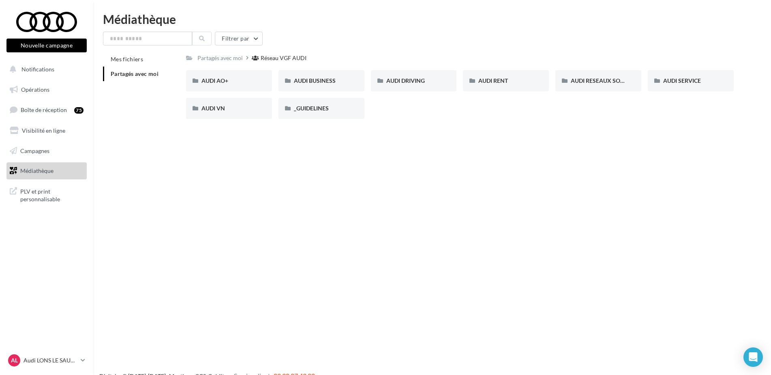
click at [424, 159] on div "Nouvelle campagne Nouvelle campagne Notifications Opérations Boîte de réception…" at bounding box center [385, 200] width 771 height 375
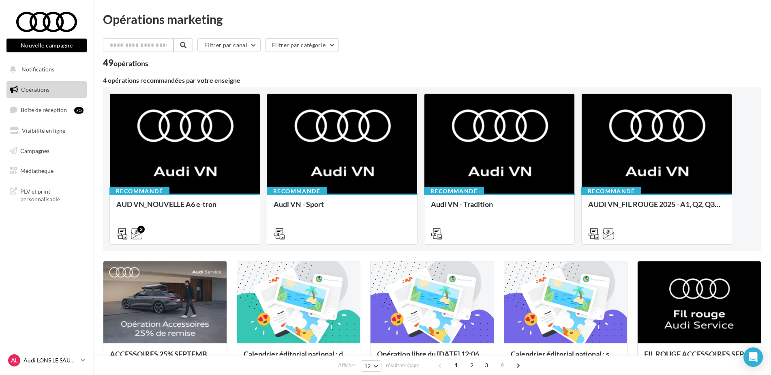
drag, startPoint x: 0, startPoint y: 0, endPoint x: 73, endPoint y: 362, distance: 369.0
click at [73, 362] on p "Audi LONS LE SAUNIER" at bounding box center [51, 360] width 54 height 8
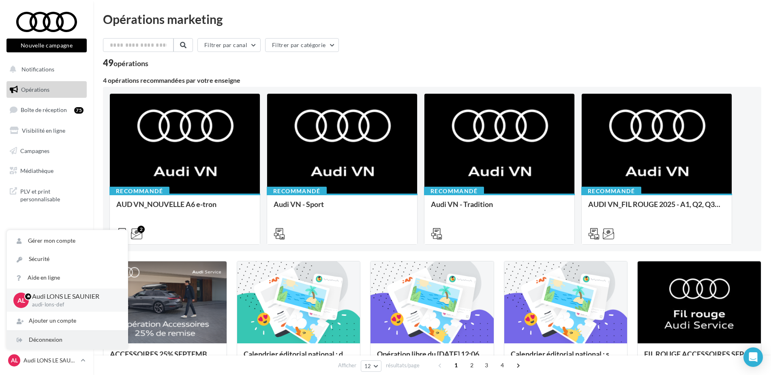
click at [70, 341] on div "Déconnexion" at bounding box center [67, 339] width 121 height 18
